Goal: Task Accomplishment & Management: Use online tool/utility

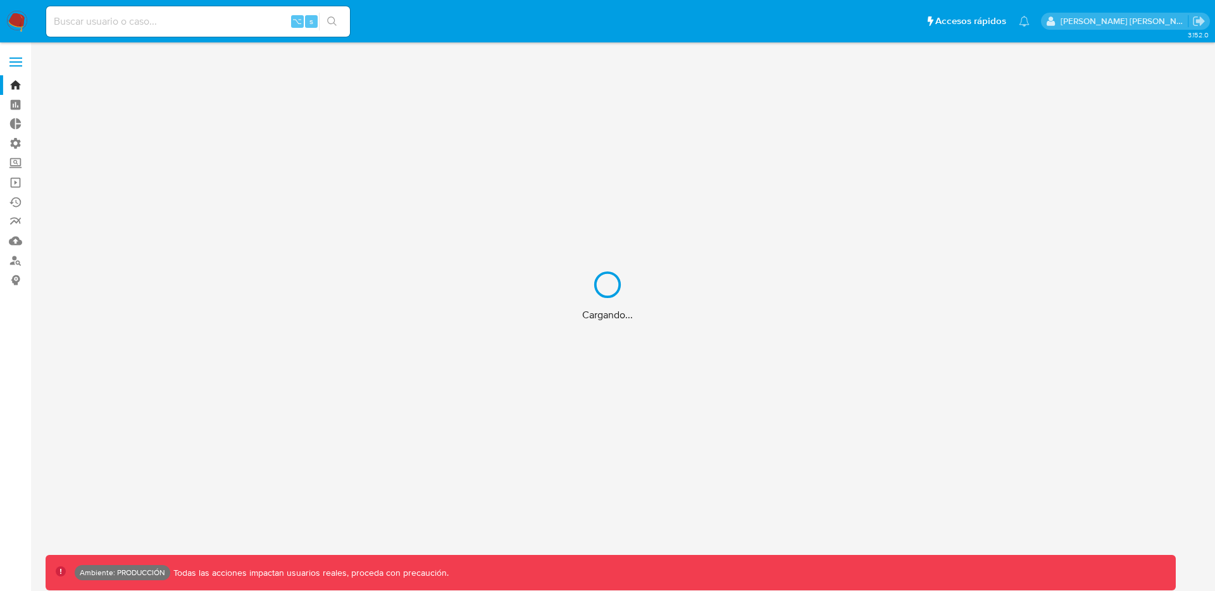
click at [214, 21] on div "Cargando..." at bounding box center [607, 295] width 1215 height 591
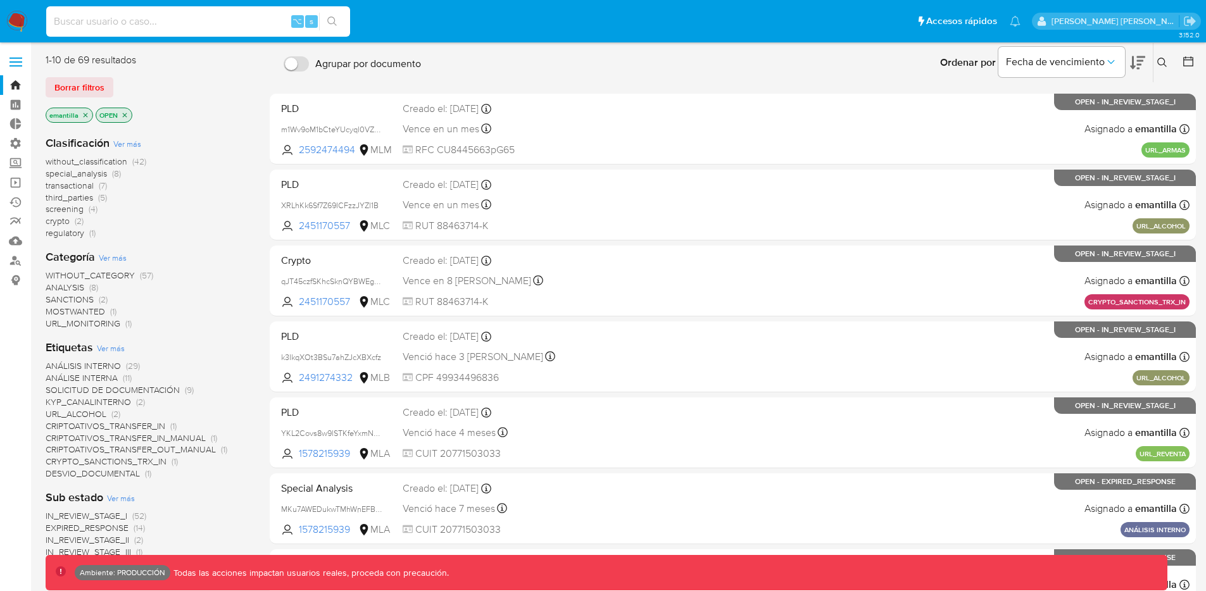
click at [194, 25] on input at bounding box center [198, 21] width 304 height 16
paste input "unWBpCI9CN5nRARBS2xyTCYC"
type input "unWBpCI9CN5nRARBS2xyTCYC"
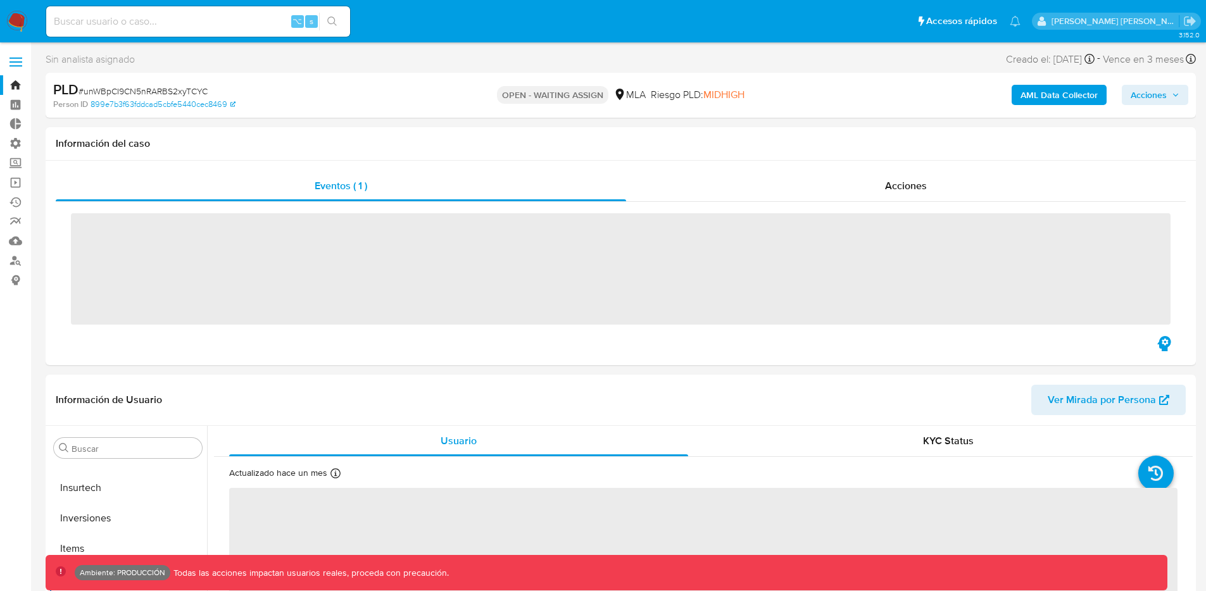
scroll to position [596, 0]
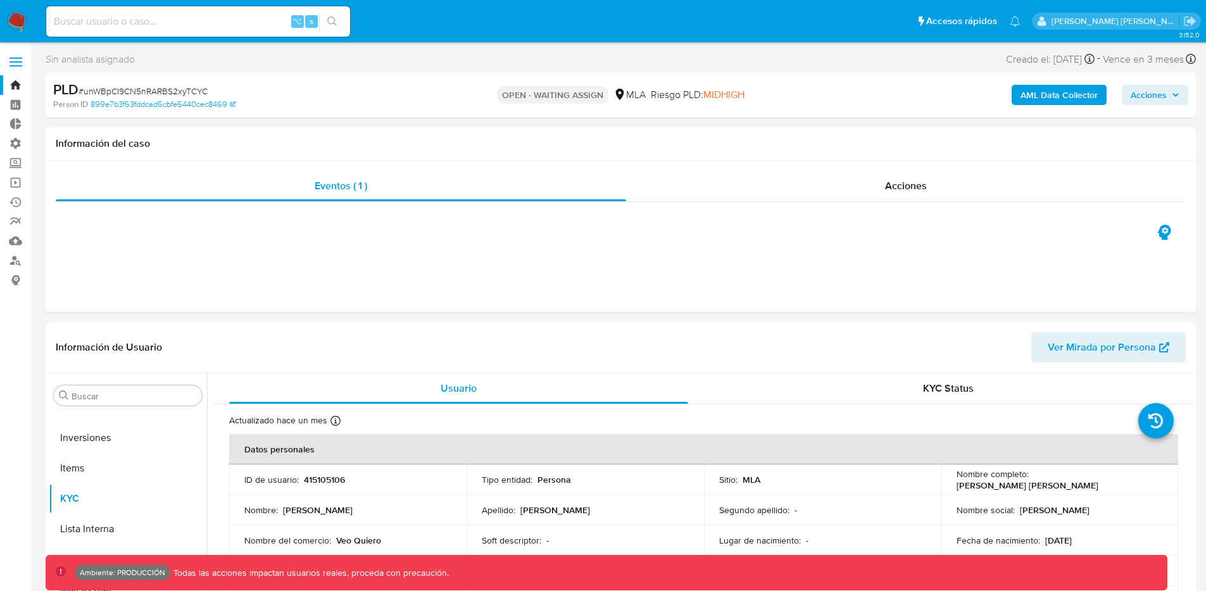
select select "10"
click at [885, 188] on span "Acciones" at bounding box center [906, 186] width 42 height 15
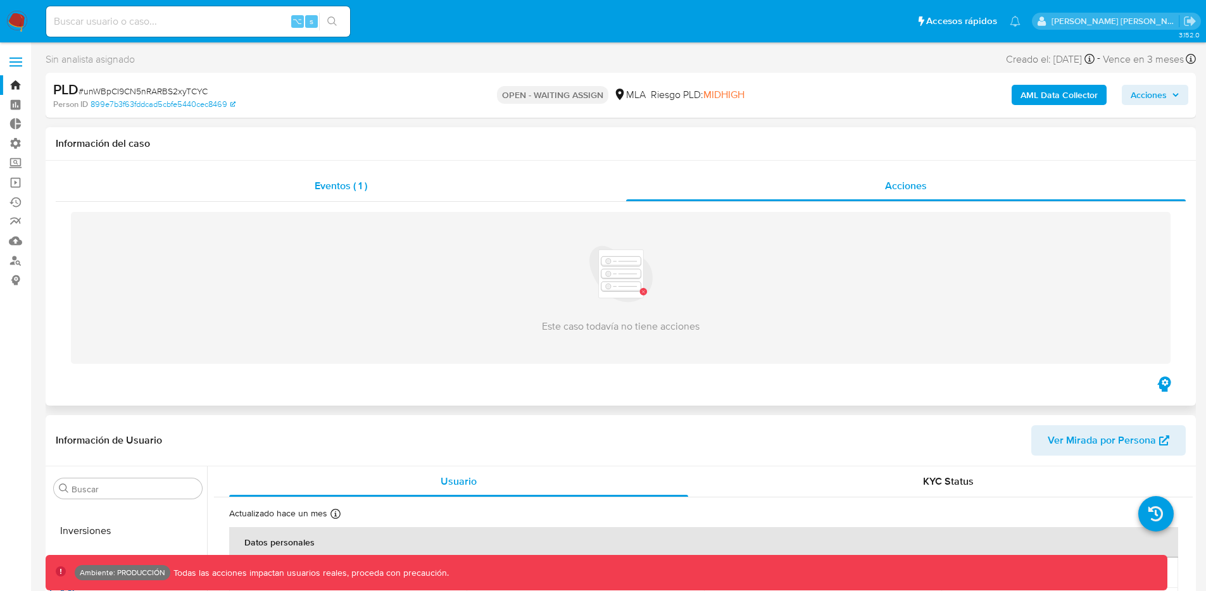
click at [380, 190] on div "Eventos ( 1 )" at bounding box center [341, 186] width 570 height 30
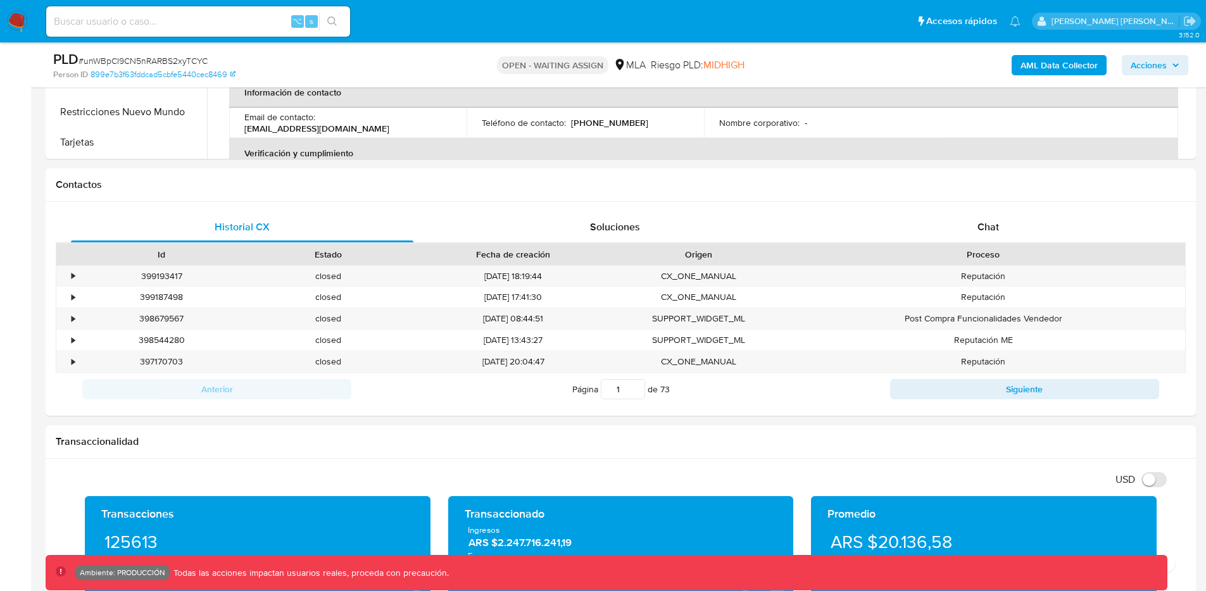
scroll to position [0, 0]
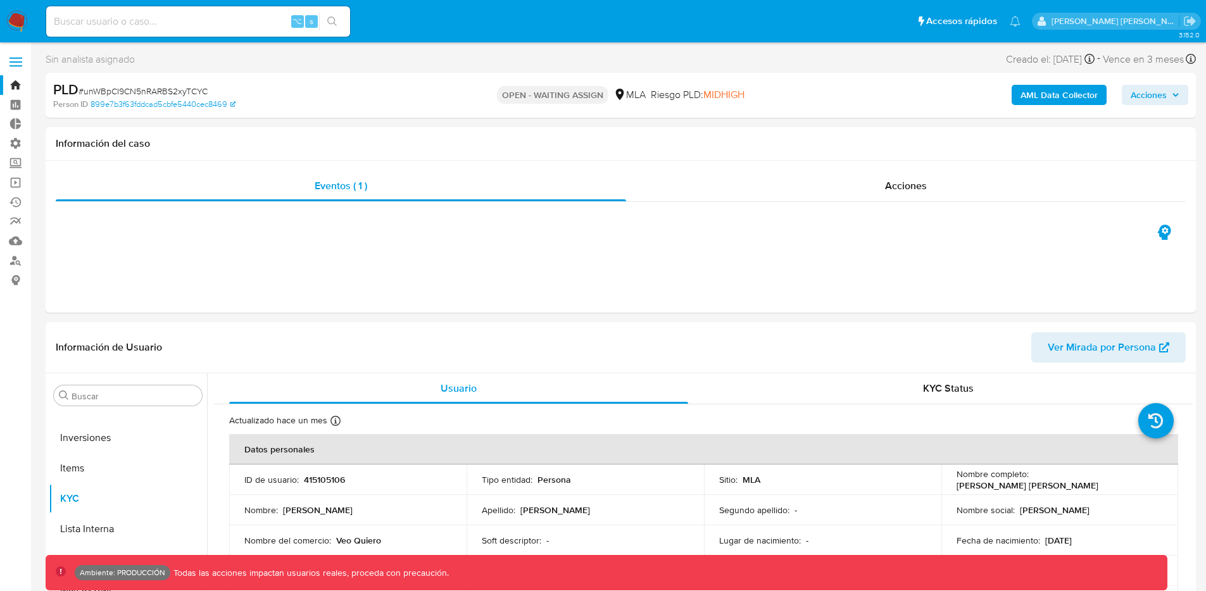
click at [184, 89] on span "# unWBpCI9CN5nRARBS2xyTCYC" at bounding box center [142, 91] width 129 height 13
copy span "unWBpCI9CN5nRARBS2xyTCYC"
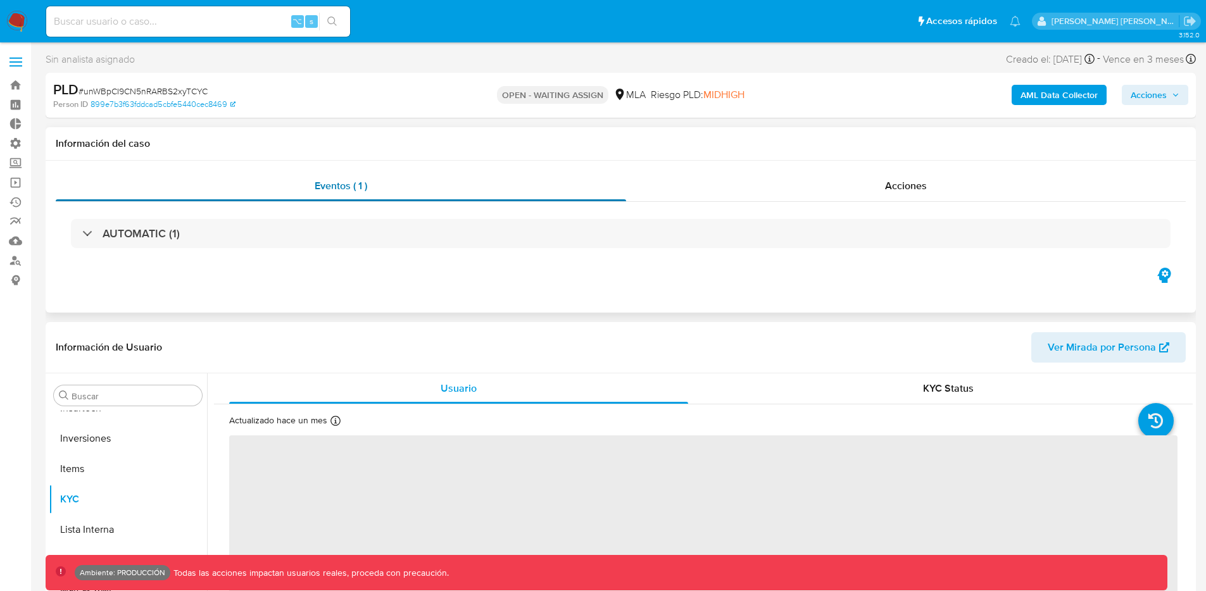
scroll to position [596, 0]
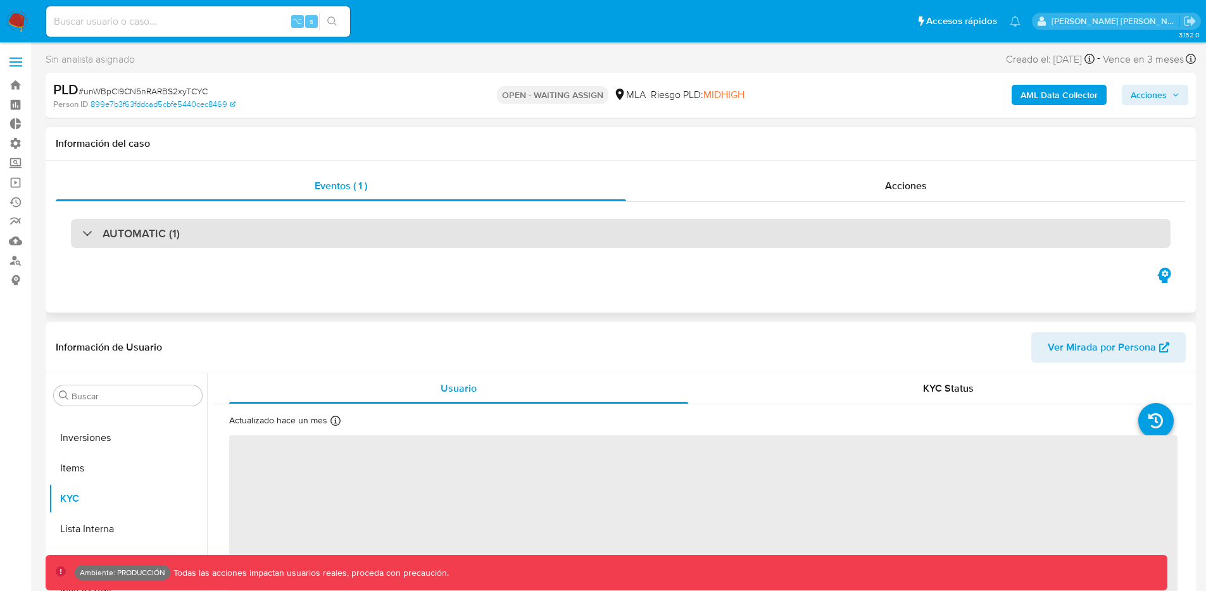
click at [313, 238] on div "AUTOMATIC (1)" at bounding box center [621, 233] width 1100 height 29
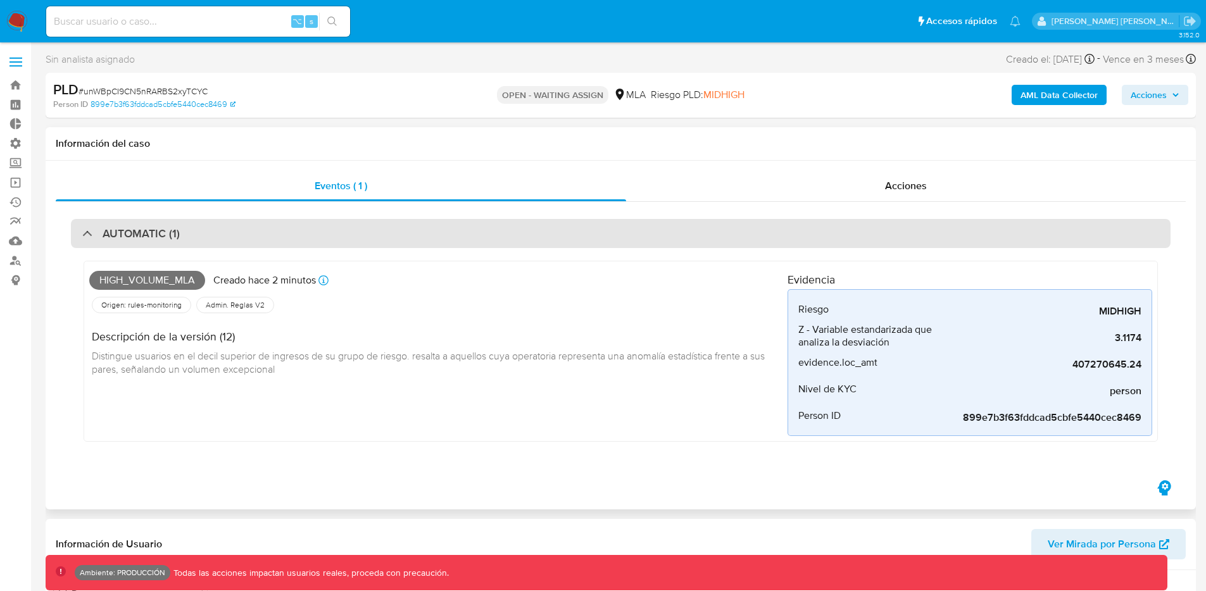
select select "10"
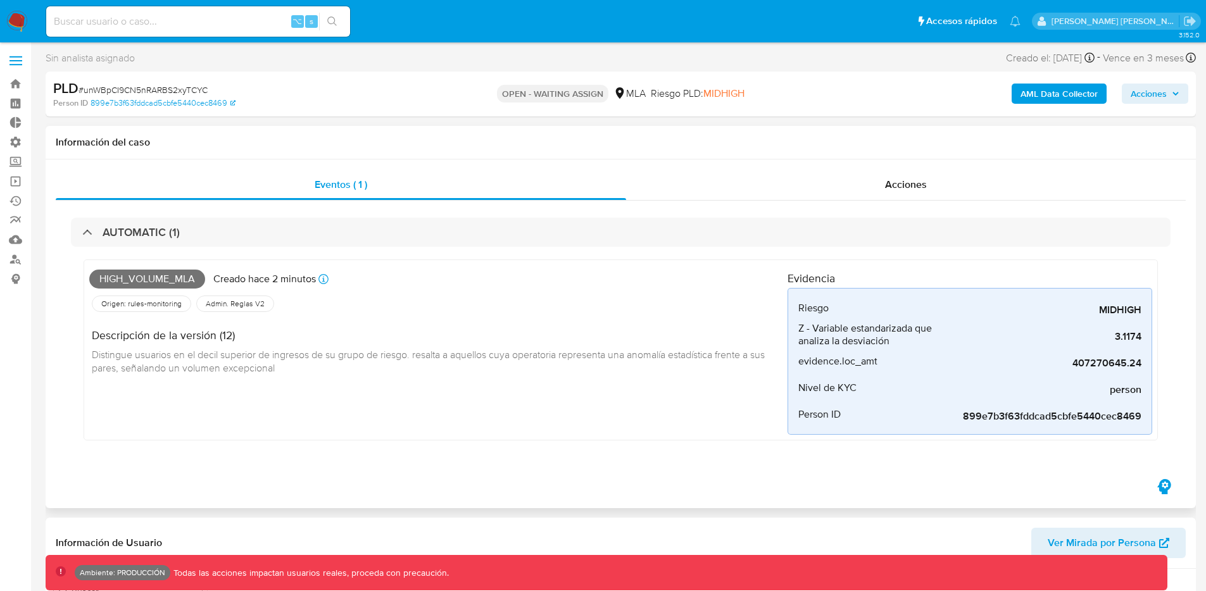
scroll to position [0, 0]
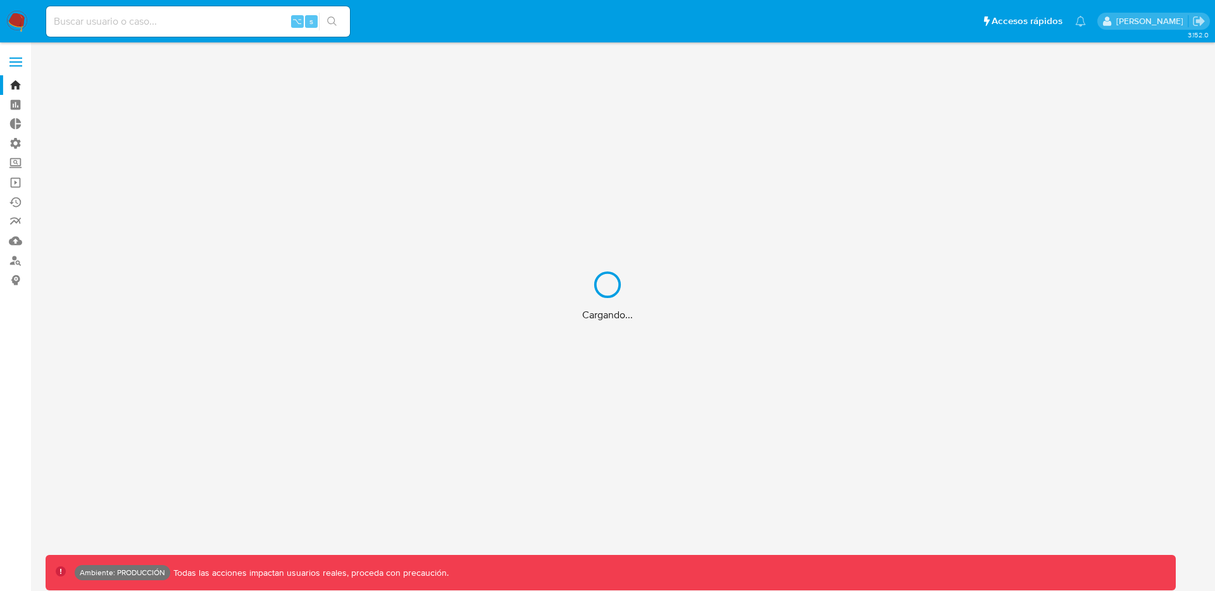
click at [239, 27] on div "Cargando..." at bounding box center [607, 295] width 1215 height 591
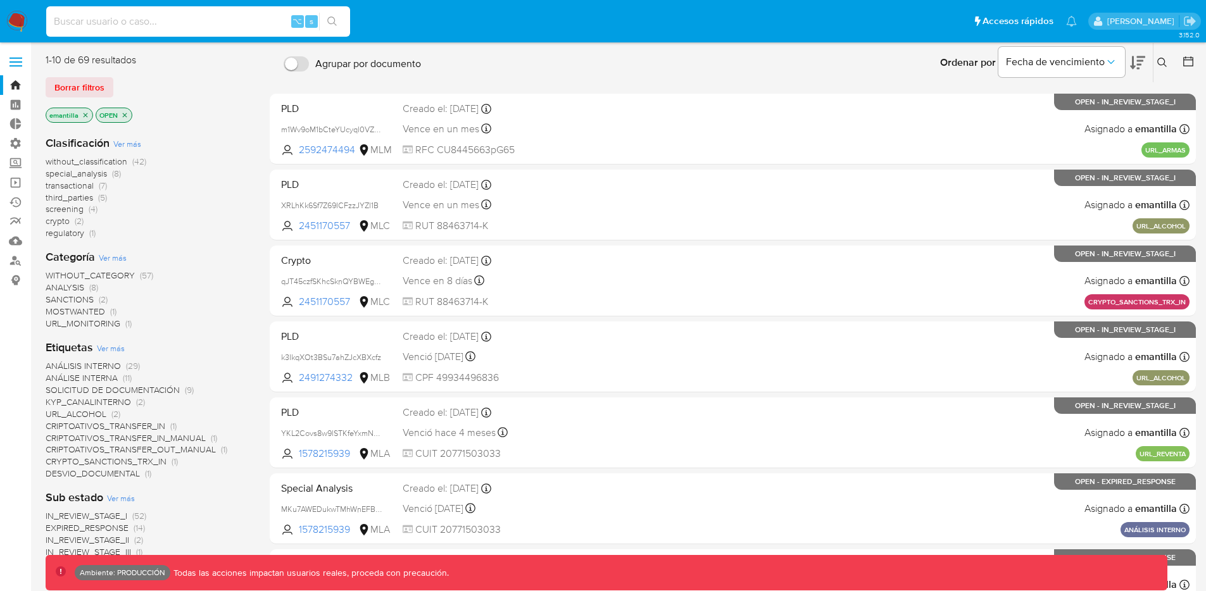
click at [237, 21] on input at bounding box center [198, 21] width 304 height 16
paste input "unWBpCI9CN5nRARBS2xyTCYC"
type input "unWBpCI9CN5nRARBS2xyTCYC"
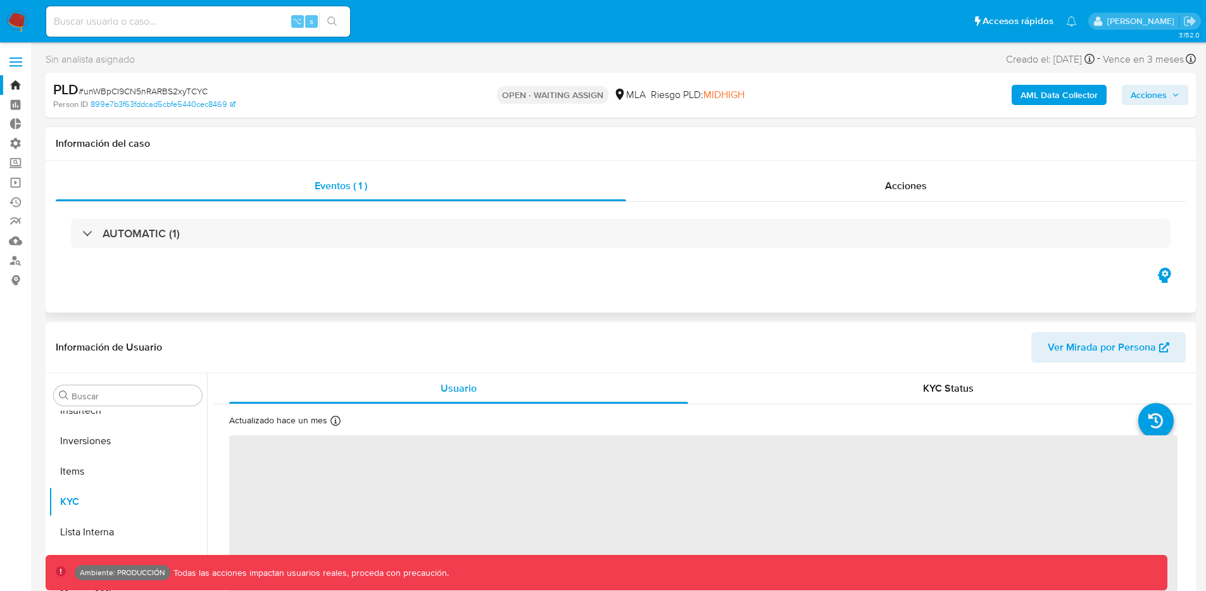
scroll to position [596, 0]
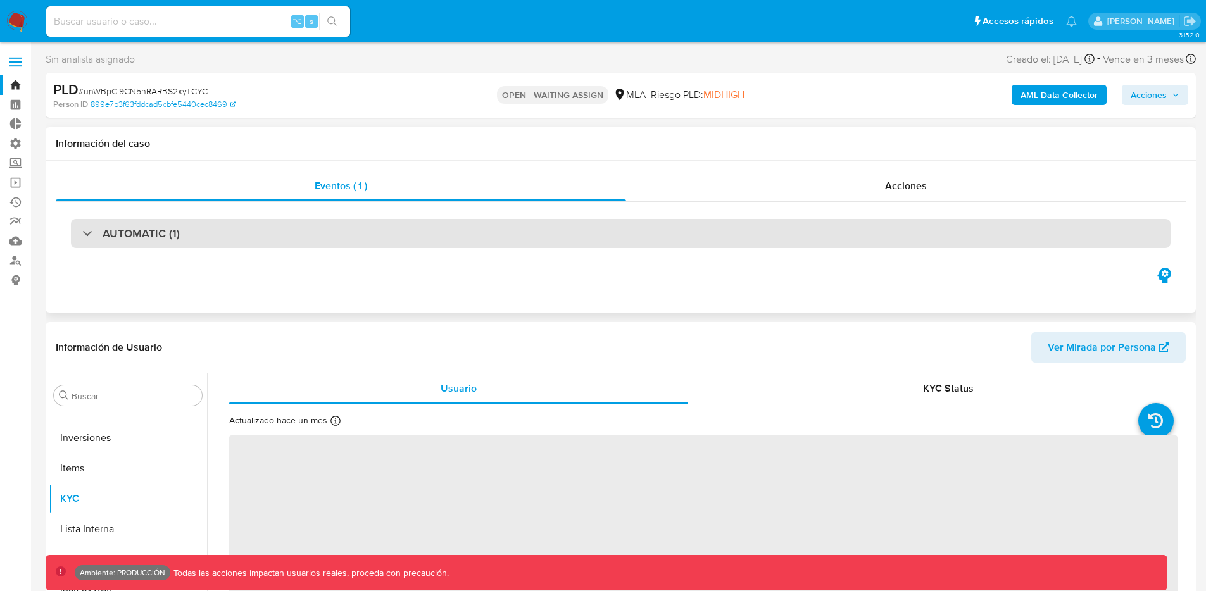
click at [338, 232] on div "AUTOMATIC (1)" at bounding box center [621, 233] width 1100 height 29
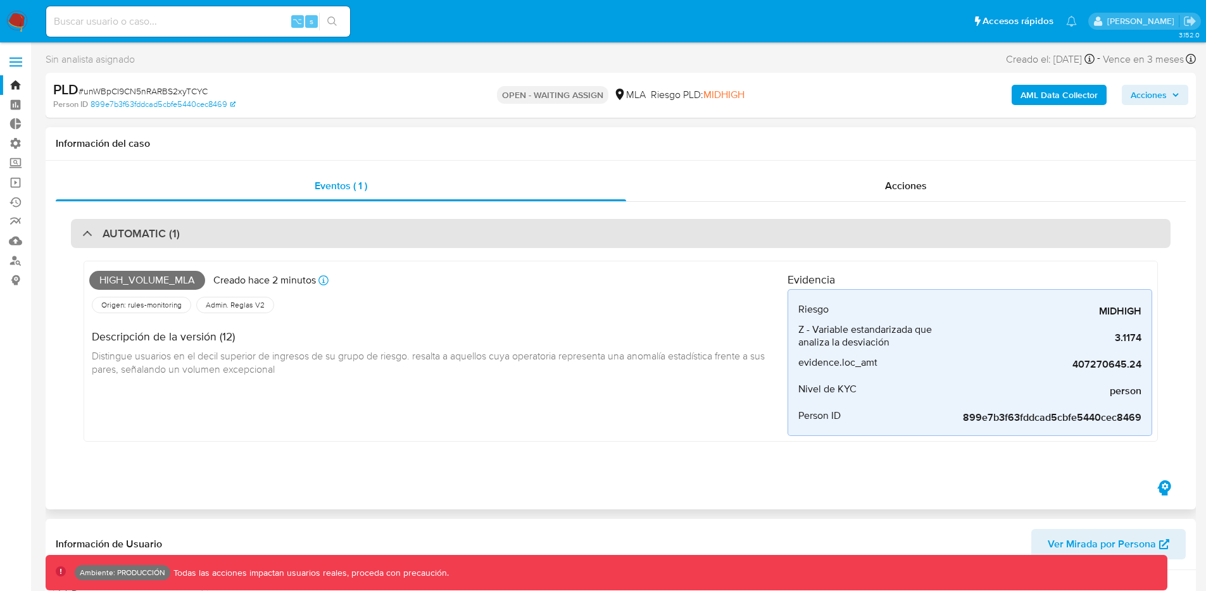
select select "10"
